Goal: Transaction & Acquisition: Obtain resource

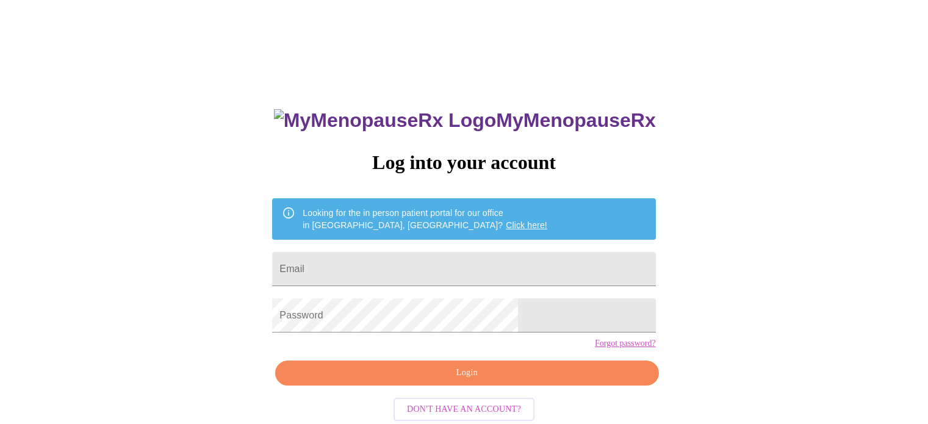
scroll to position [23, 0]
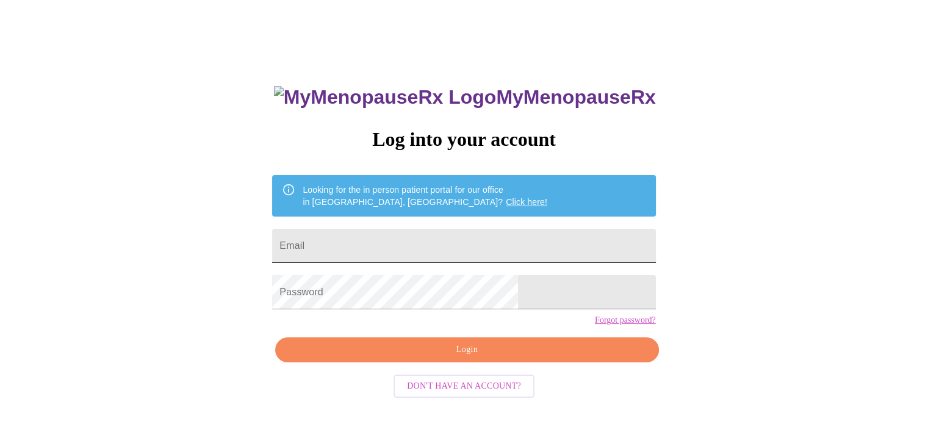
click at [534, 243] on input "Email" at bounding box center [463, 246] width 383 height 34
type input "[EMAIL_ADDRESS][DOMAIN_NAME]"
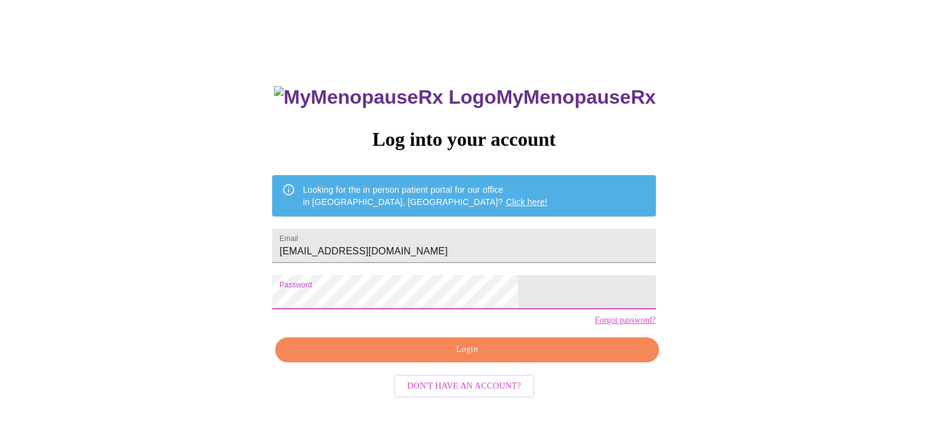
click at [501, 358] on span "Login" at bounding box center [466, 349] width 355 height 15
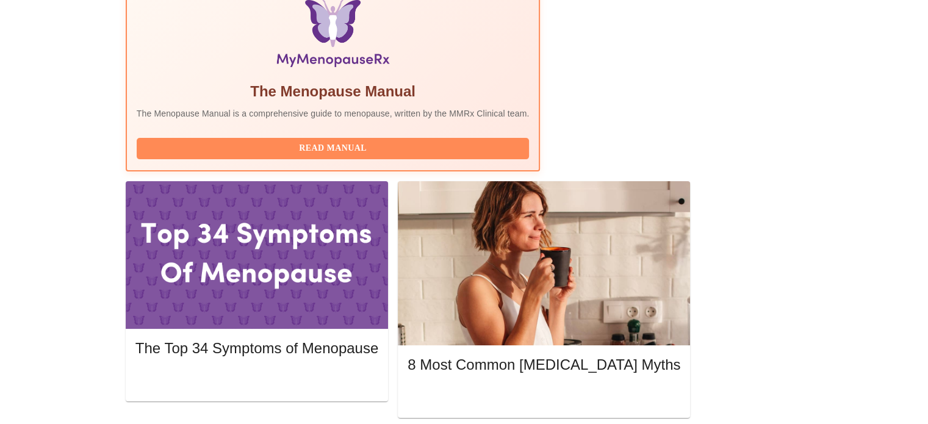
scroll to position [413, 0]
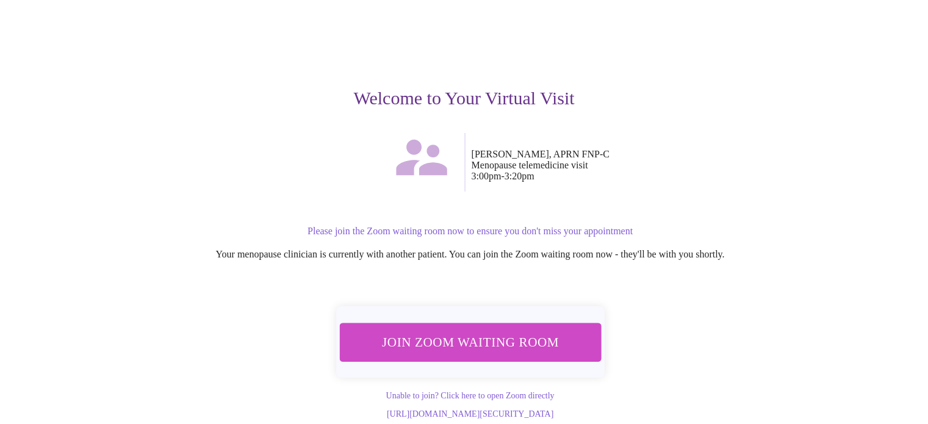
scroll to position [85, 0]
click at [479, 331] on span "Join Zoom Waiting Room" at bounding box center [470, 342] width 233 height 23
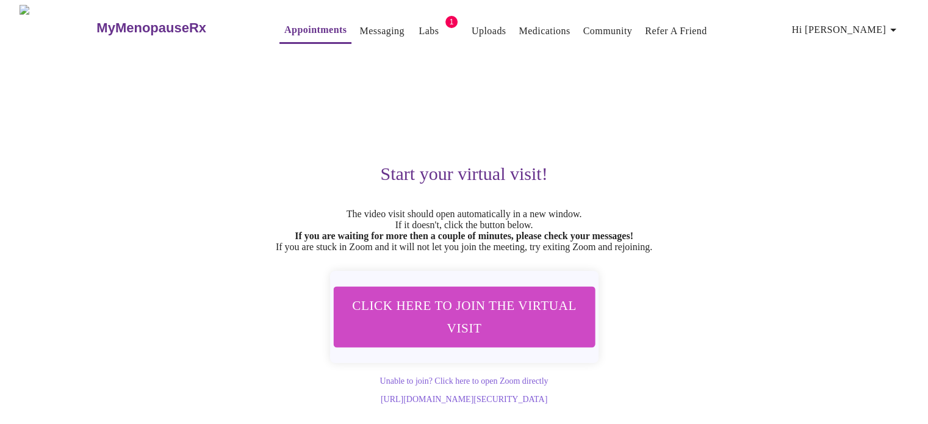
scroll to position [0, 0]
click at [285, 21] on link "Appointments" at bounding box center [315, 29] width 62 height 17
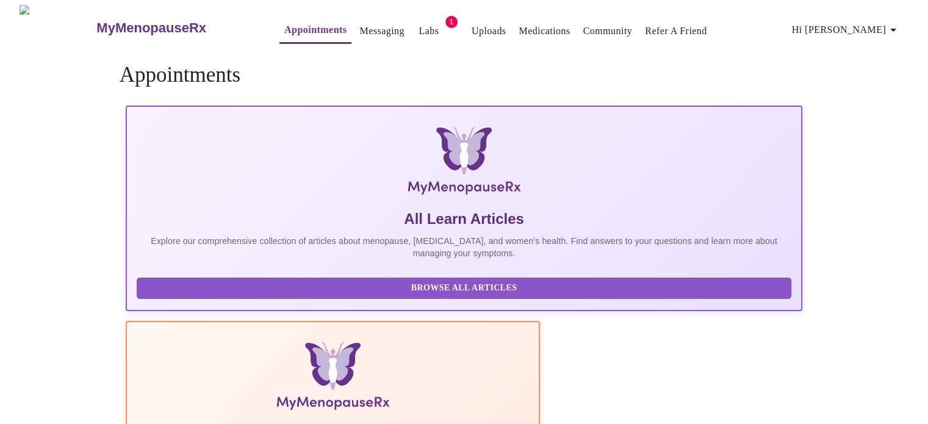
click at [360, 33] on link "Messaging" at bounding box center [382, 31] width 45 height 17
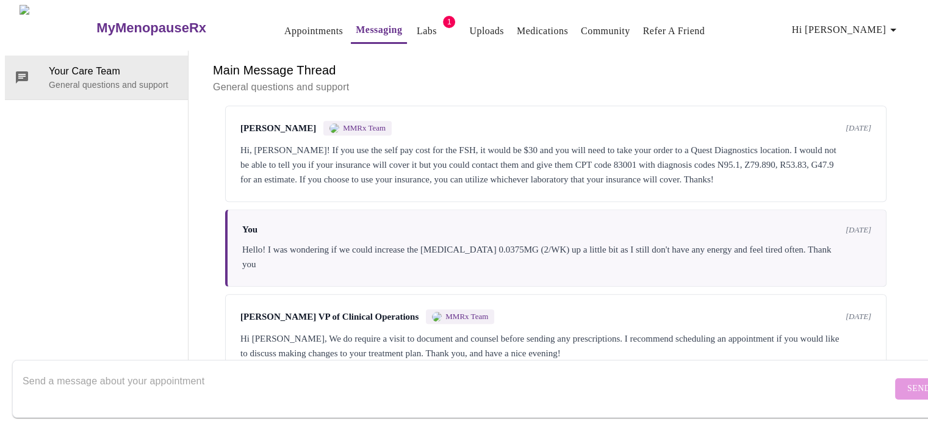
scroll to position [1453, 0]
click at [211, 376] on textarea "Send a message about your appointment" at bounding box center [458, 388] width 870 height 39
type textarea "To [PERSON_NAME]. My blood pressure is 127/85"
click at [908, 382] on span "Send" at bounding box center [919, 389] width 23 height 15
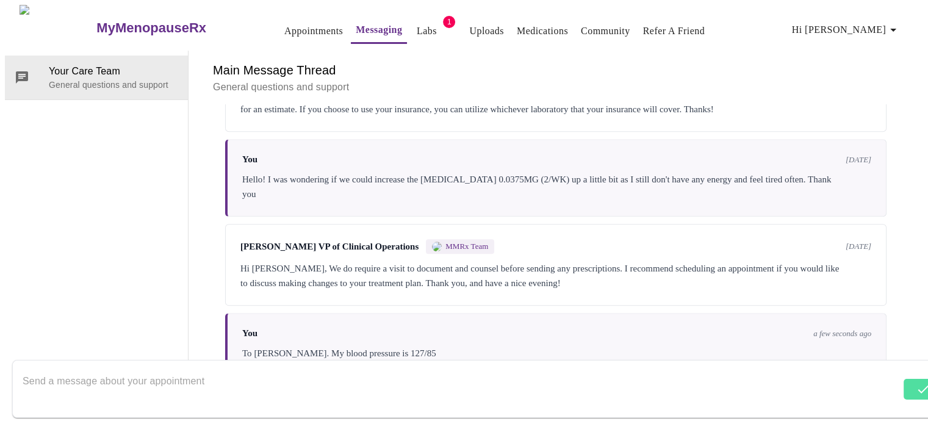
scroll to position [0, 0]
click at [896, 23] on icon "button" at bounding box center [893, 30] width 15 height 15
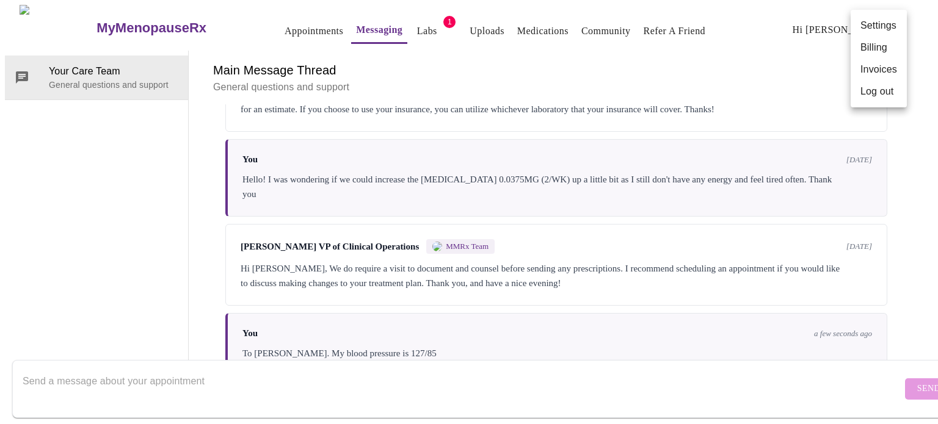
click at [885, 90] on li "Log out" at bounding box center [878, 92] width 56 height 22
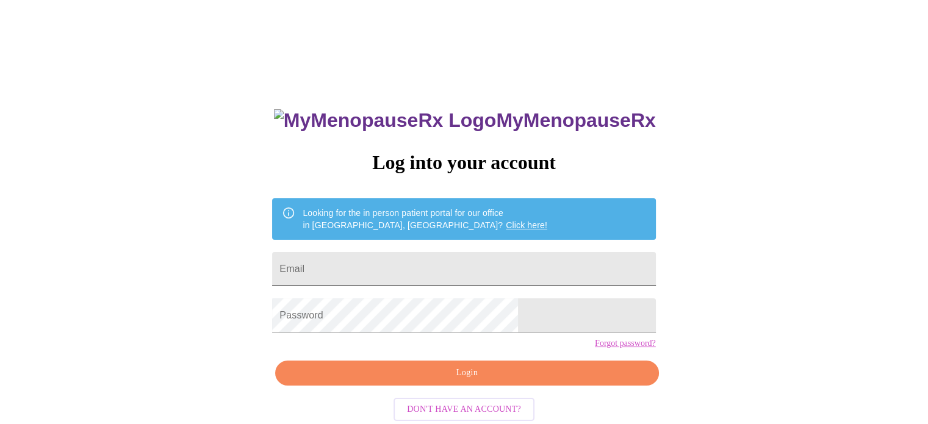
click at [502, 264] on input "Email" at bounding box center [463, 269] width 383 height 34
type input "[EMAIL_ADDRESS][DOMAIN_NAME]"
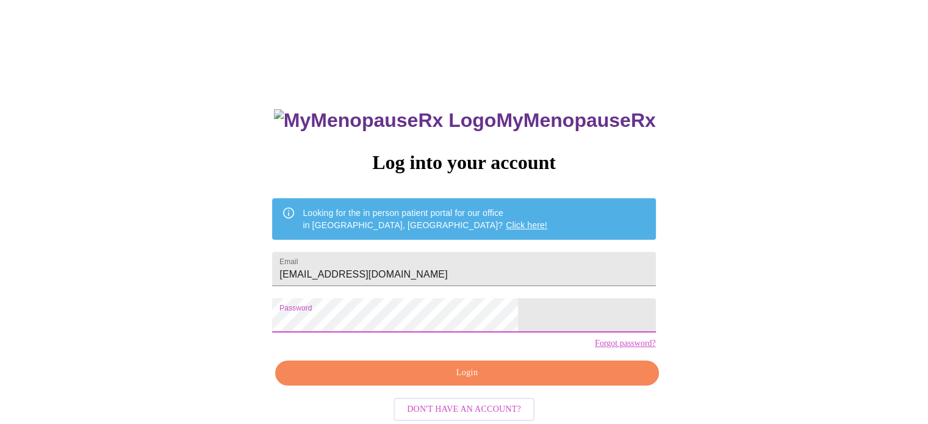
click at [490, 381] on span "Login" at bounding box center [466, 373] width 355 height 15
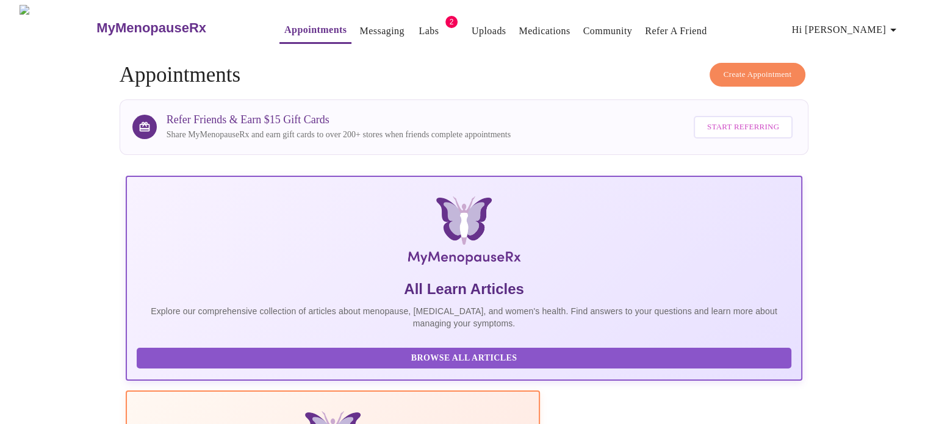
click at [419, 23] on link "Labs" at bounding box center [429, 31] width 20 height 17
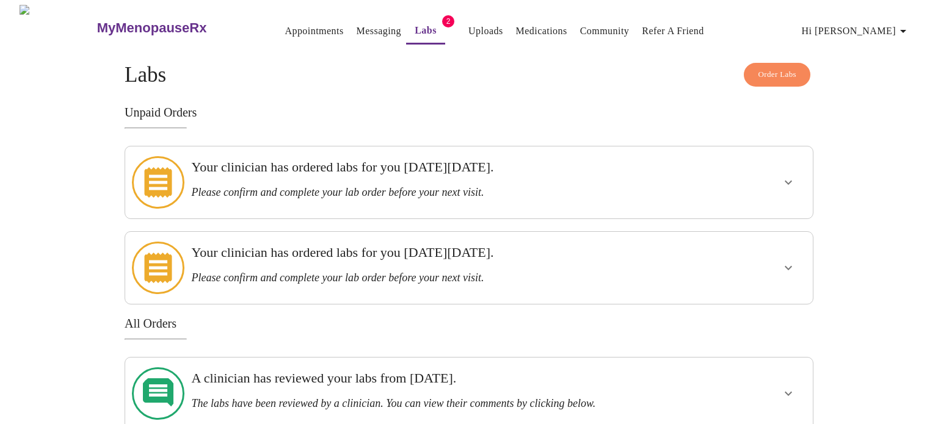
click at [781, 179] on icon "show more" at bounding box center [788, 182] width 15 height 15
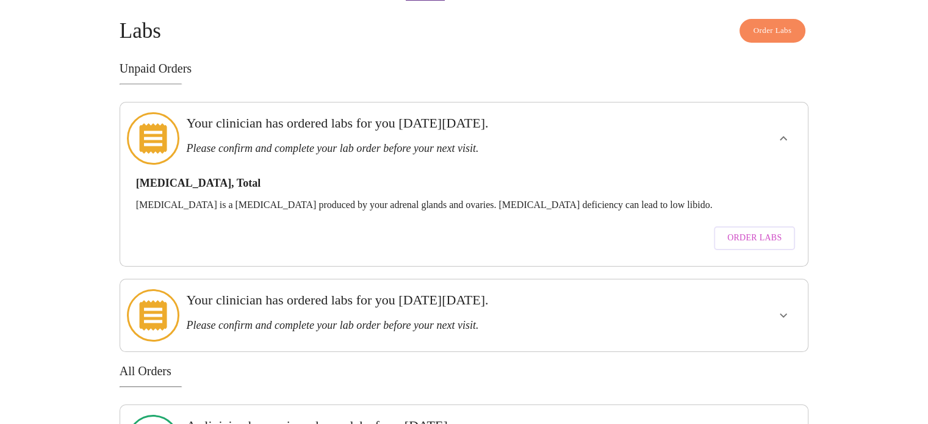
scroll to position [50, 0]
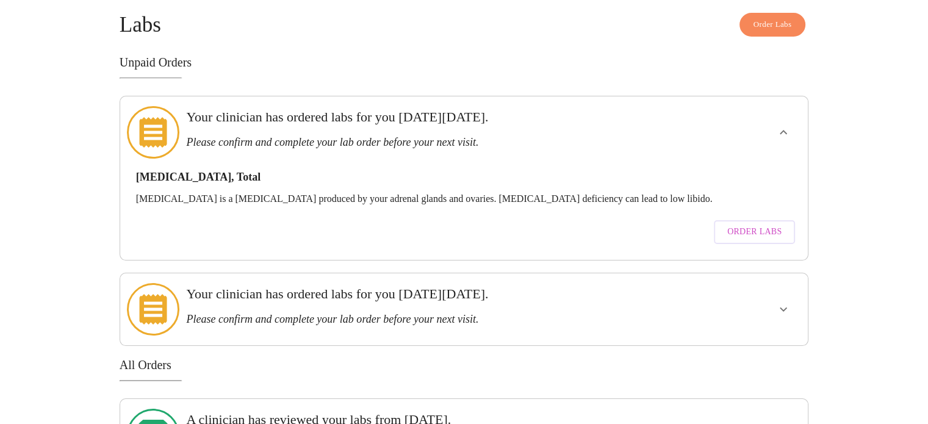
click at [769, 225] on span "Order Labs" at bounding box center [755, 232] width 54 height 15
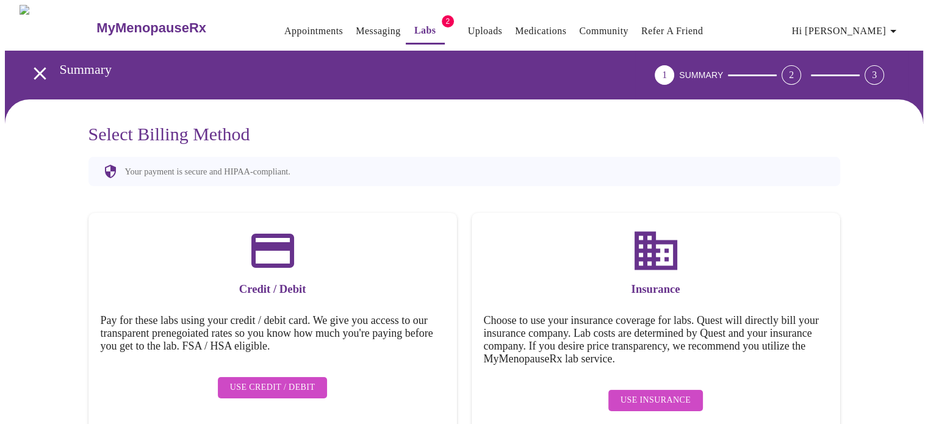
scroll to position [22, 0]
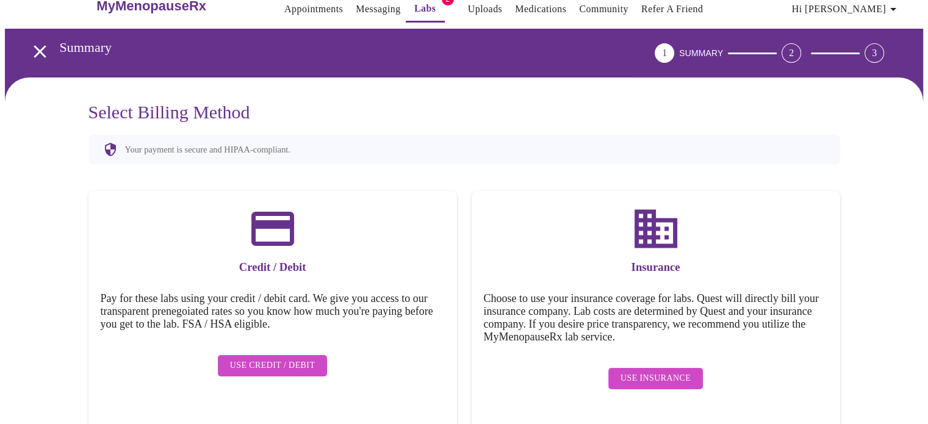
click at [869, 234] on div "Select Billing Method Your payment is secure and HIPAA-compliant. Credit / Debi…" at bounding box center [464, 266] width 919 height 376
click at [657, 372] on span "Use Insurance" at bounding box center [656, 378] width 70 height 15
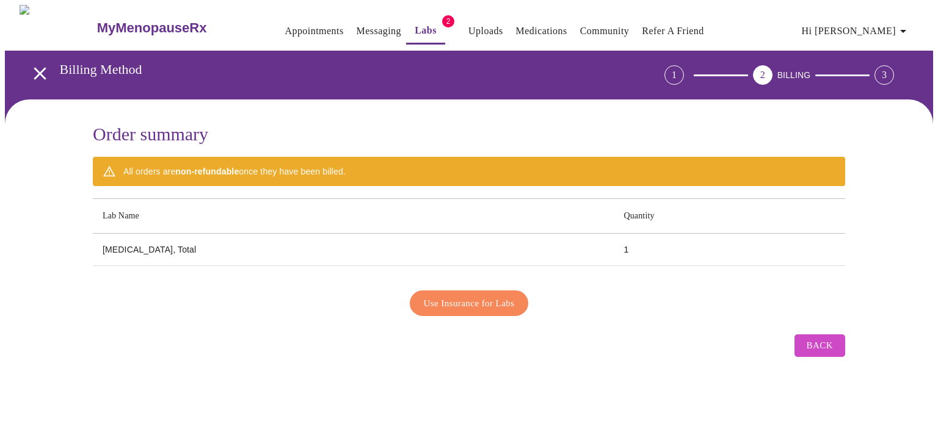
click at [510, 303] on span "Use Insurance for Labs" at bounding box center [469, 303] width 91 height 16
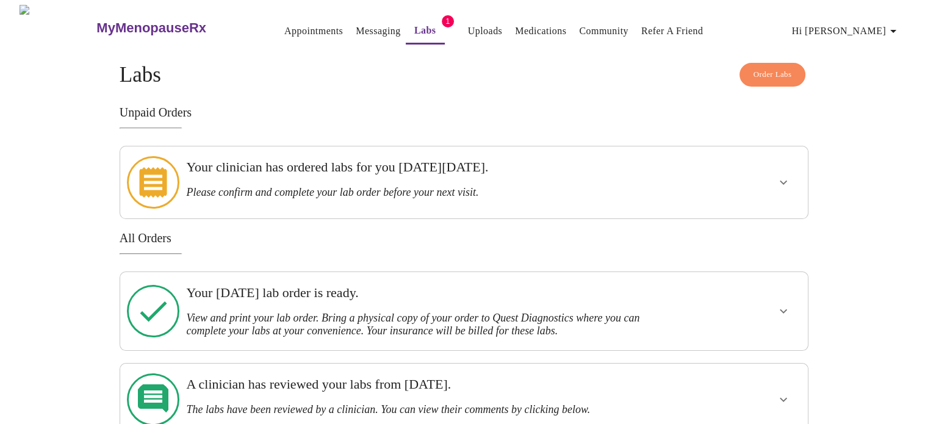
scroll to position [5, 0]
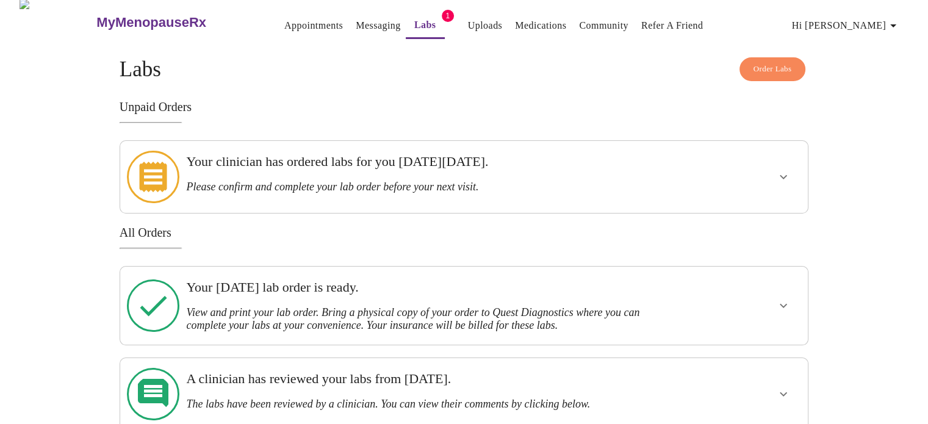
click at [785, 299] on icon "show more" at bounding box center [783, 306] width 15 height 15
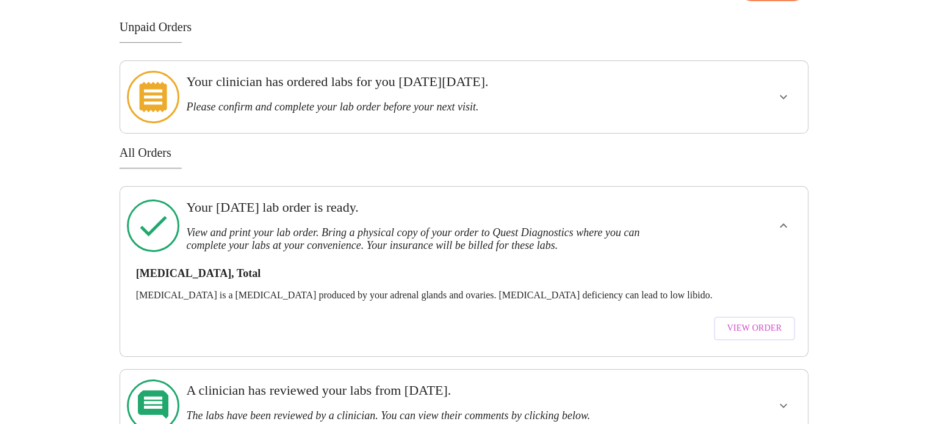
scroll to position [93, 0]
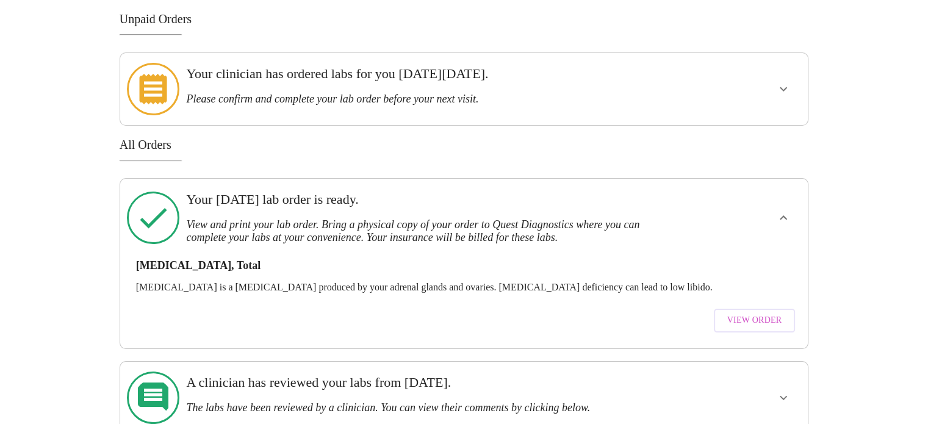
click at [764, 313] on span "View Order" at bounding box center [755, 320] width 55 height 15
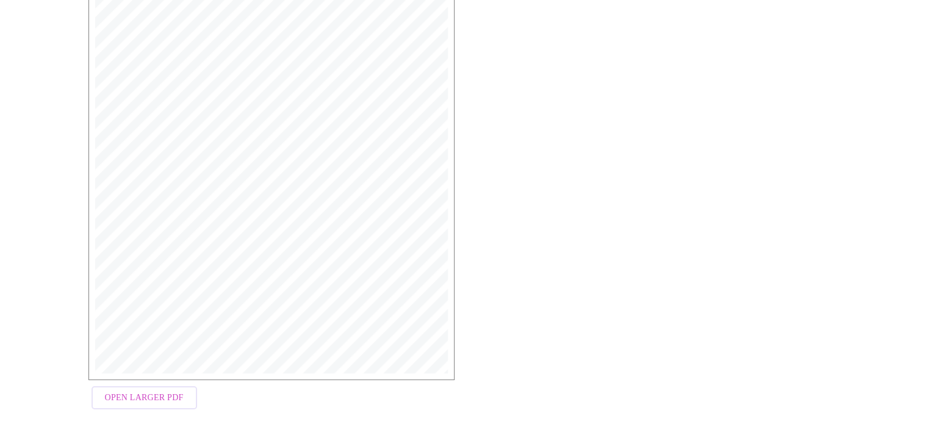
scroll to position [325, 0]
click at [157, 386] on span "Open Larger PDF" at bounding box center [144, 381] width 79 height 15
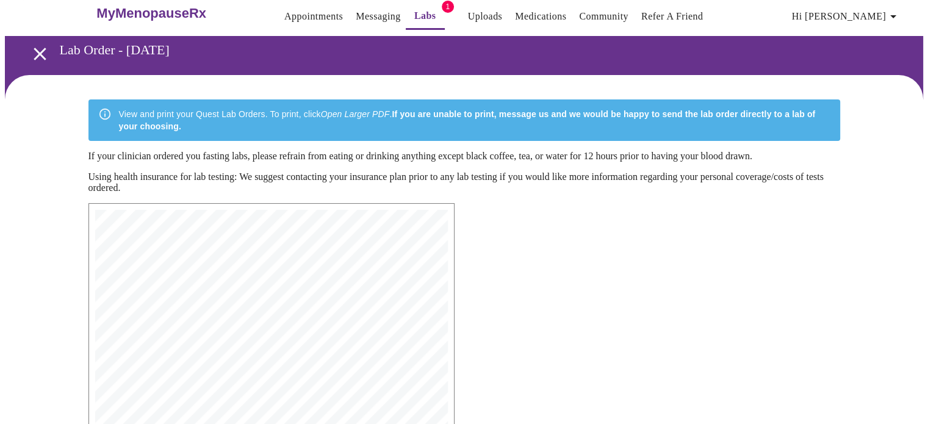
scroll to position [0, 0]
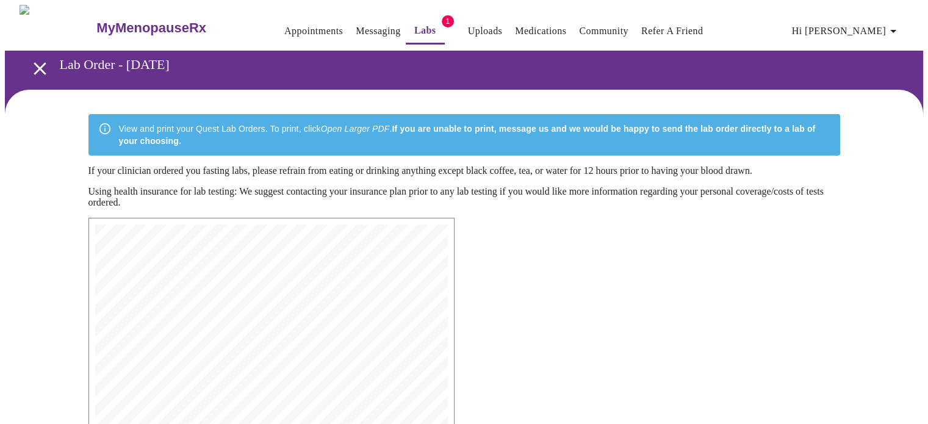
click at [897, 30] on icon "button" at bounding box center [894, 31] width 6 height 3
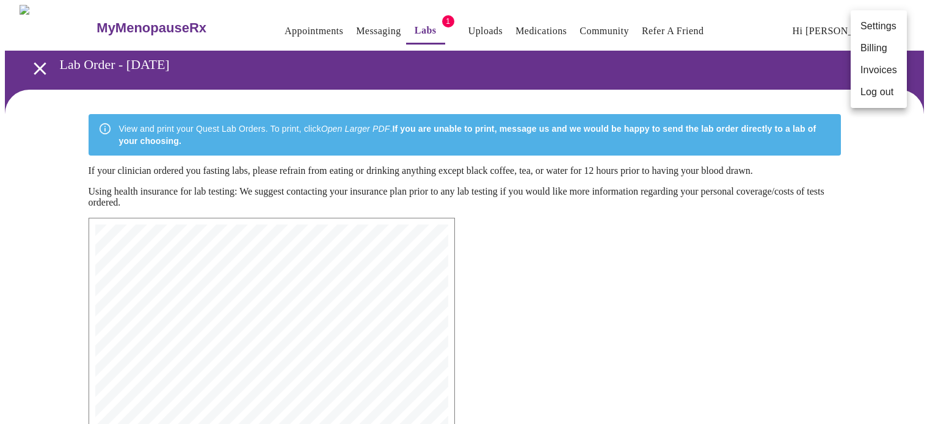
click at [880, 93] on li "Log out" at bounding box center [878, 92] width 56 height 22
